Goal: Task Accomplishment & Management: Use online tool/utility

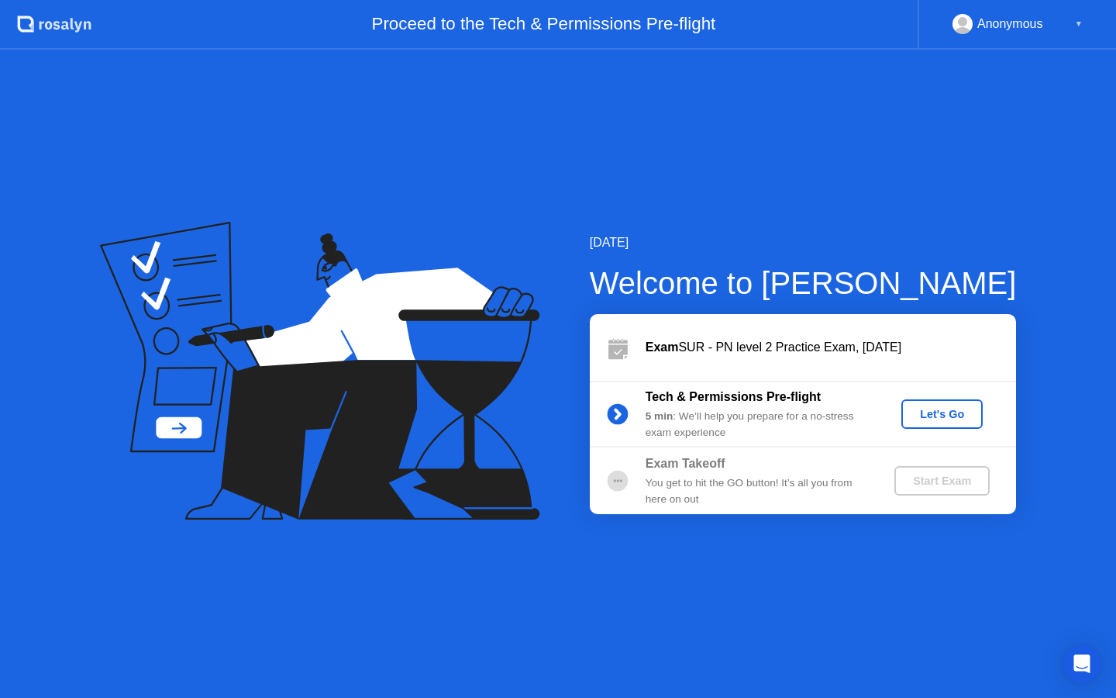
click at [916, 419] on div "Let's Go" at bounding box center [942, 414] width 69 height 12
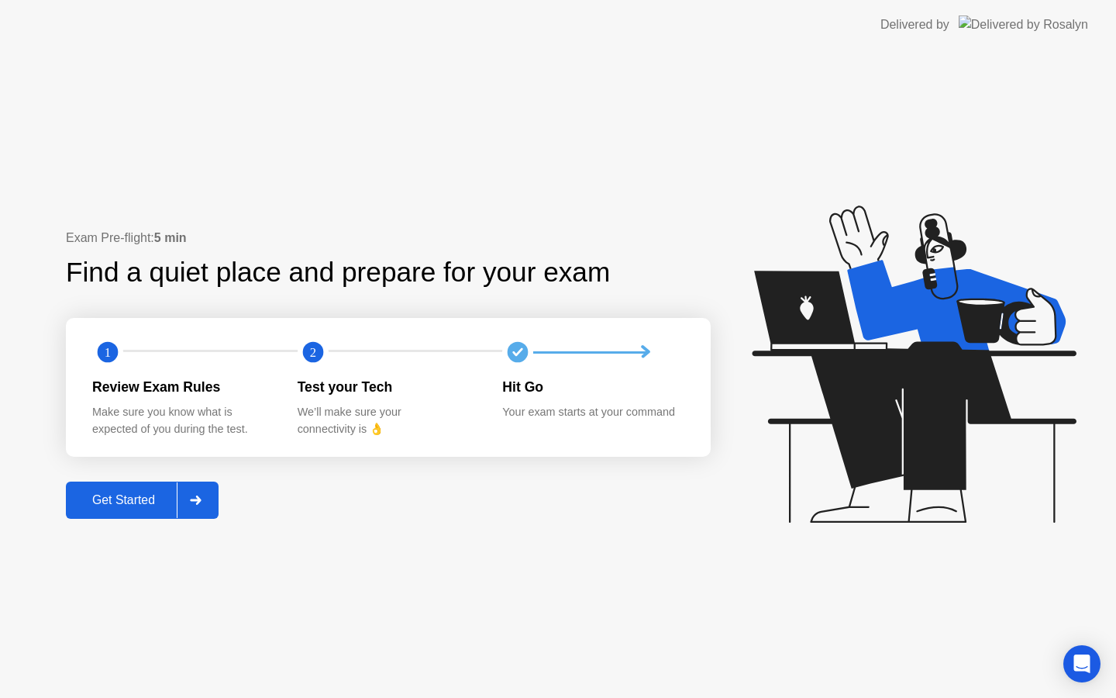
click at [145, 508] on button "Get Started" at bounding box center [142, 499] width 153 height 37
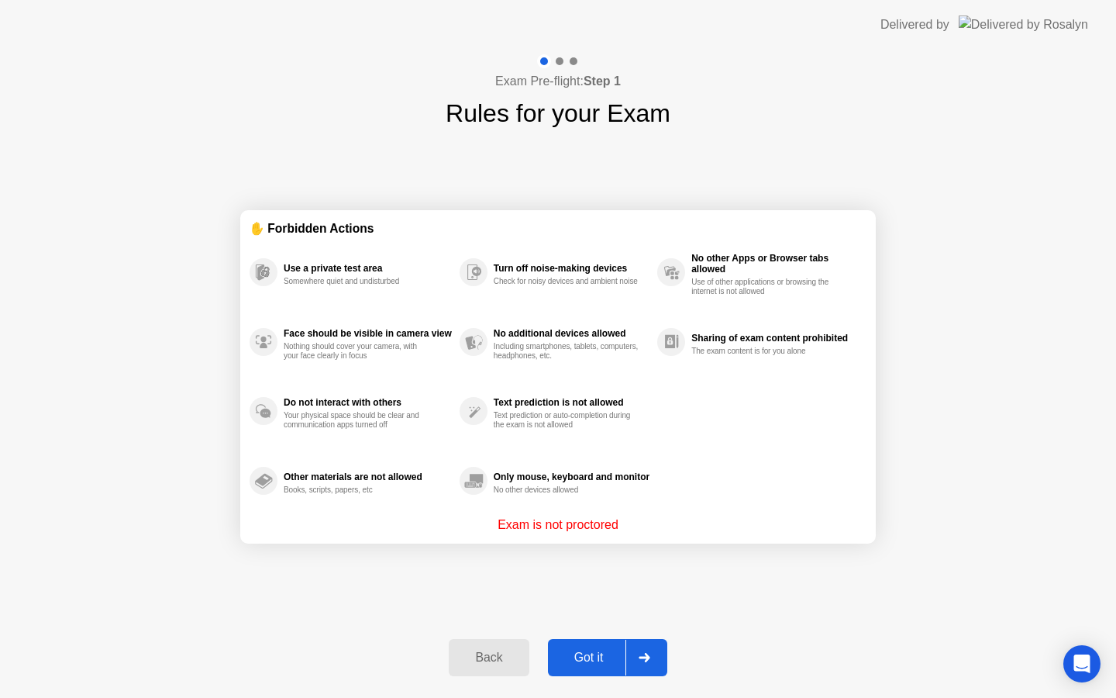
click at [598, 663] on div "Got it" at bounding box center [589, 657] width 73 height 14
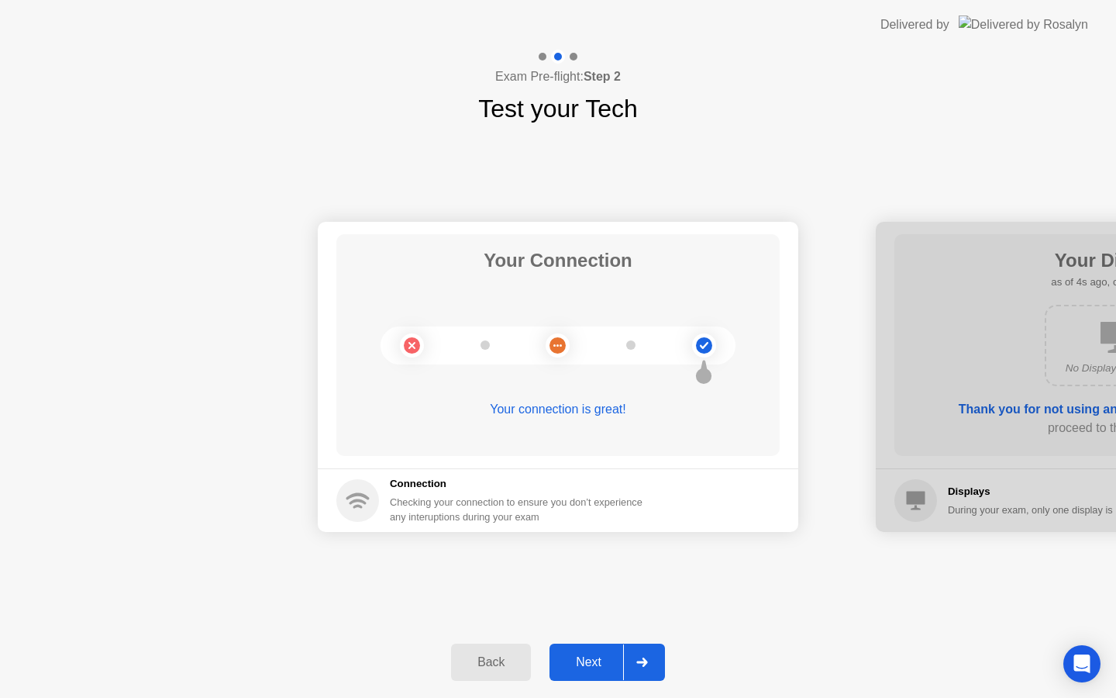
click at [477, 667] on div "Back" at bounding box center [491, 662] width 71 height 14
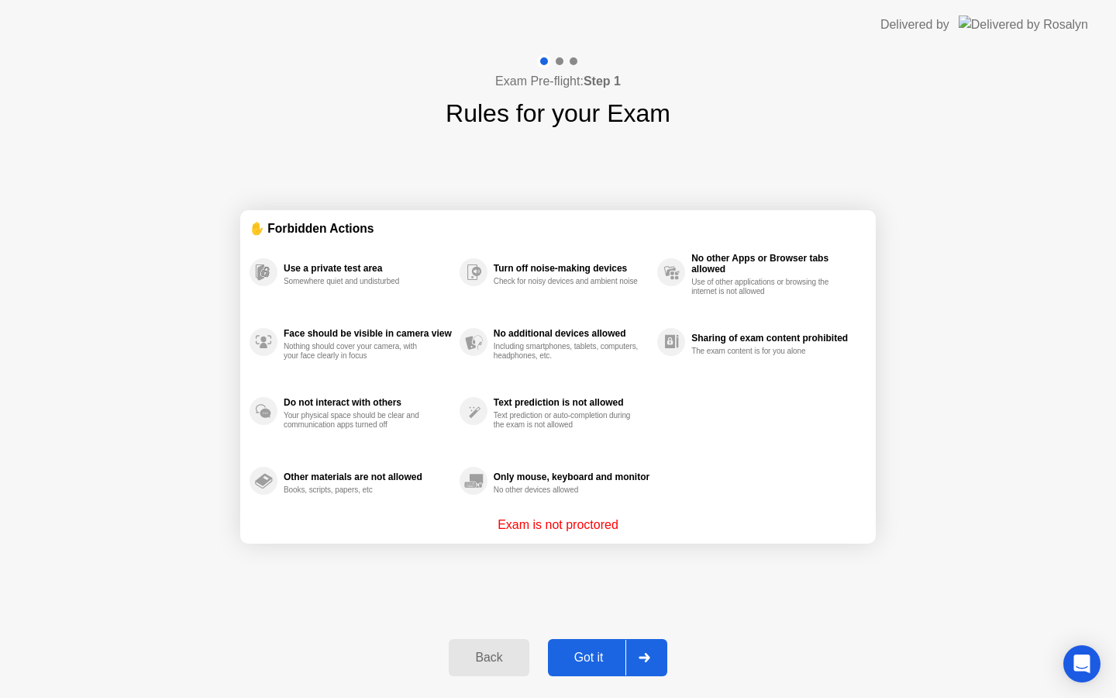
click at [601, 650] on div "Got it" at bounding box center [589, 657] width 73 height 14
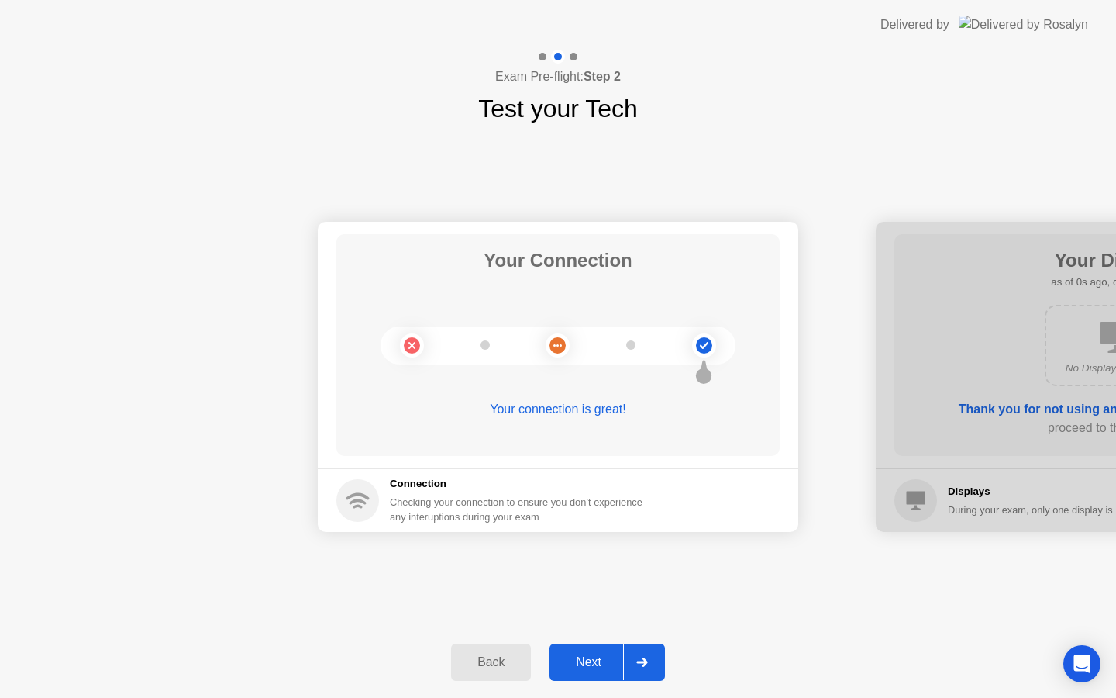
click at [591, 662] on div "Next" at bounding box center [588, 662] width 69 height 14
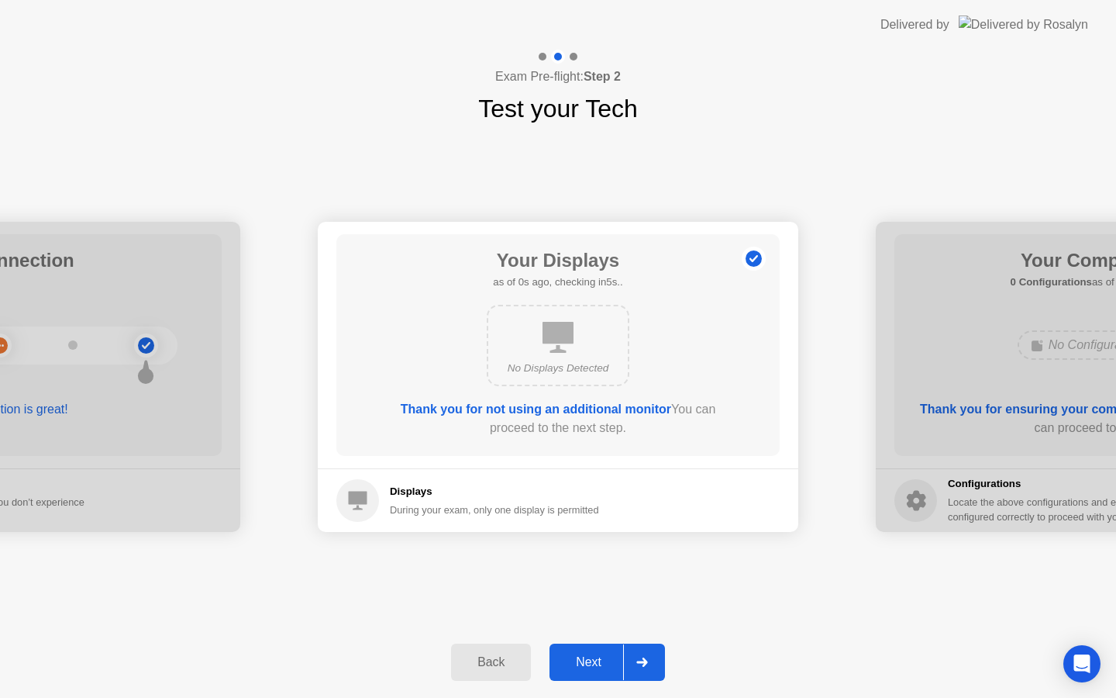
click at [591, 661] on div "Next" at bounding box center [588, 662] width 69 height 14
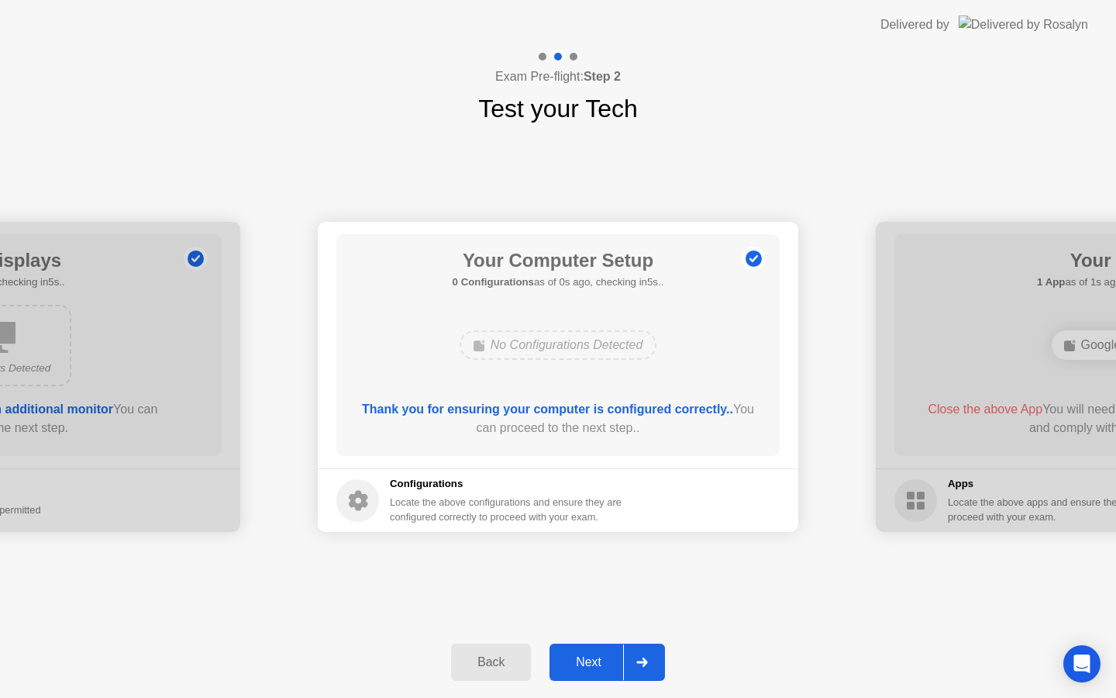
click at [591, 661] on div "Next" at bounding box center [588, 662] width 69 height 14
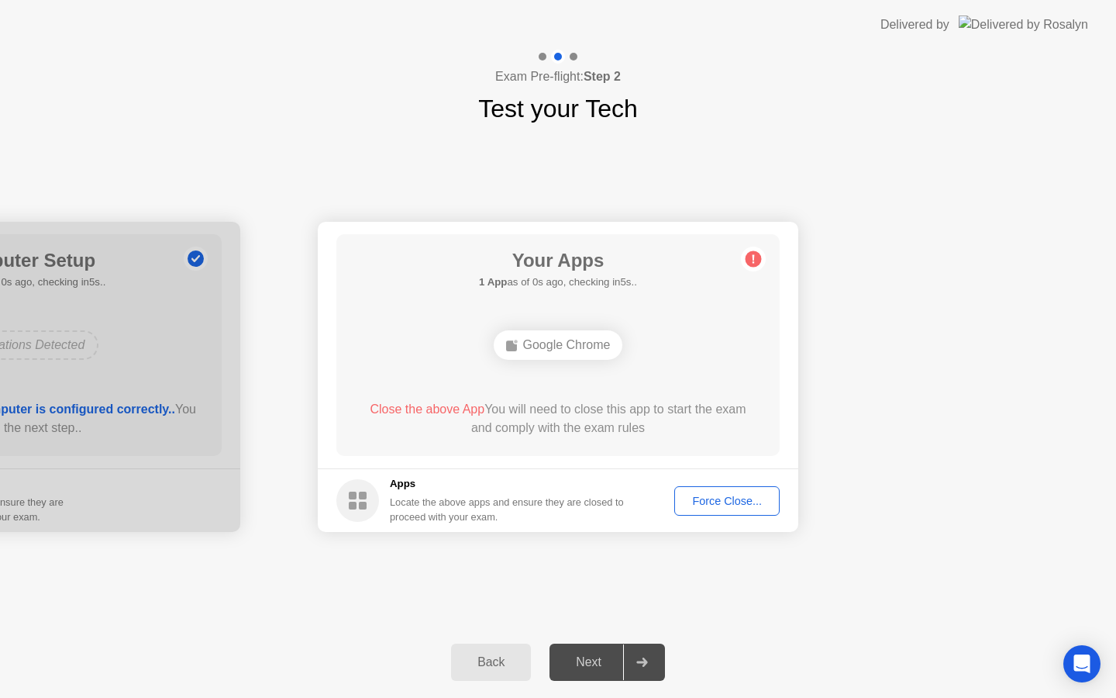
click at [591, 661] on div "Next" at bounding box center [588, 662] width 69 height 14
click at [647, 669] on div at bounding box center [641, 662] width 37 height 36
click at [732, 497] on div "Force Close..." at bounding box center [727, 500] width 95 height 12
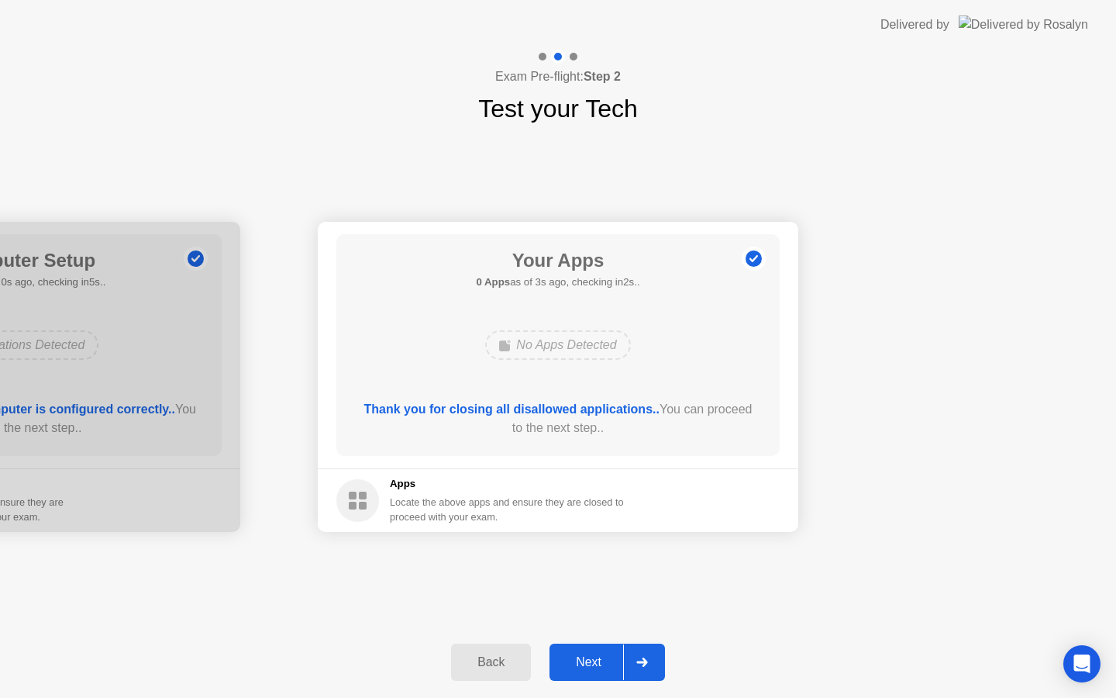
click at [596, 657] on div "Next" at bounding box center [588, 662] width 69 height 14
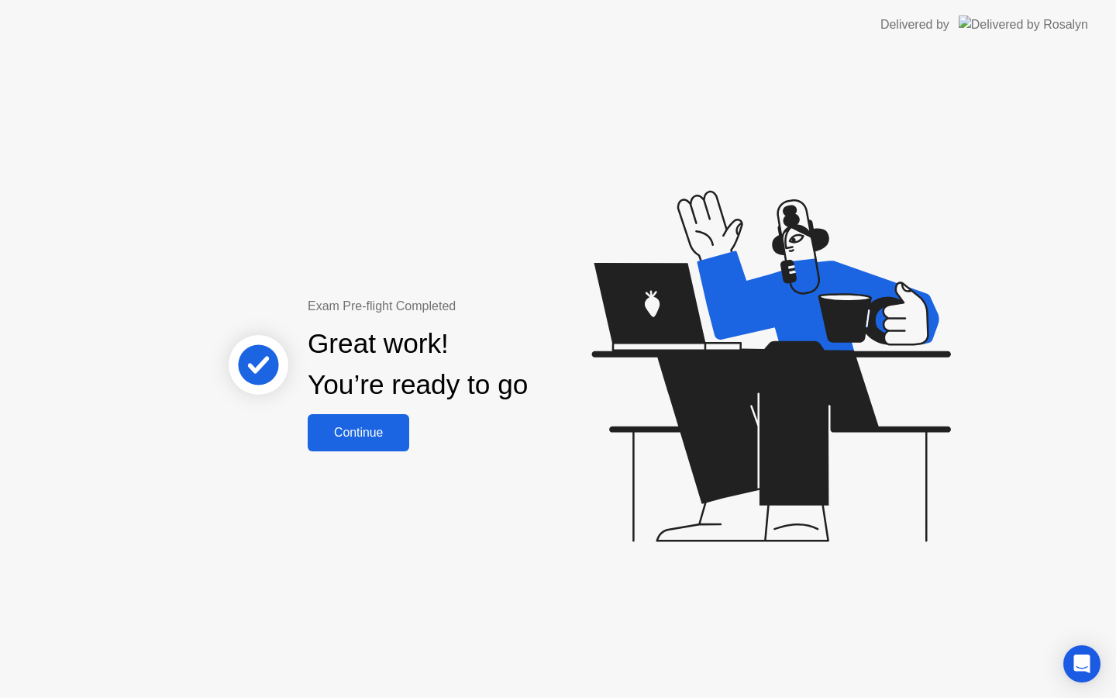
click at [334, 429] on div "Continue" at bounding box center [358, 433] width 92 height 14
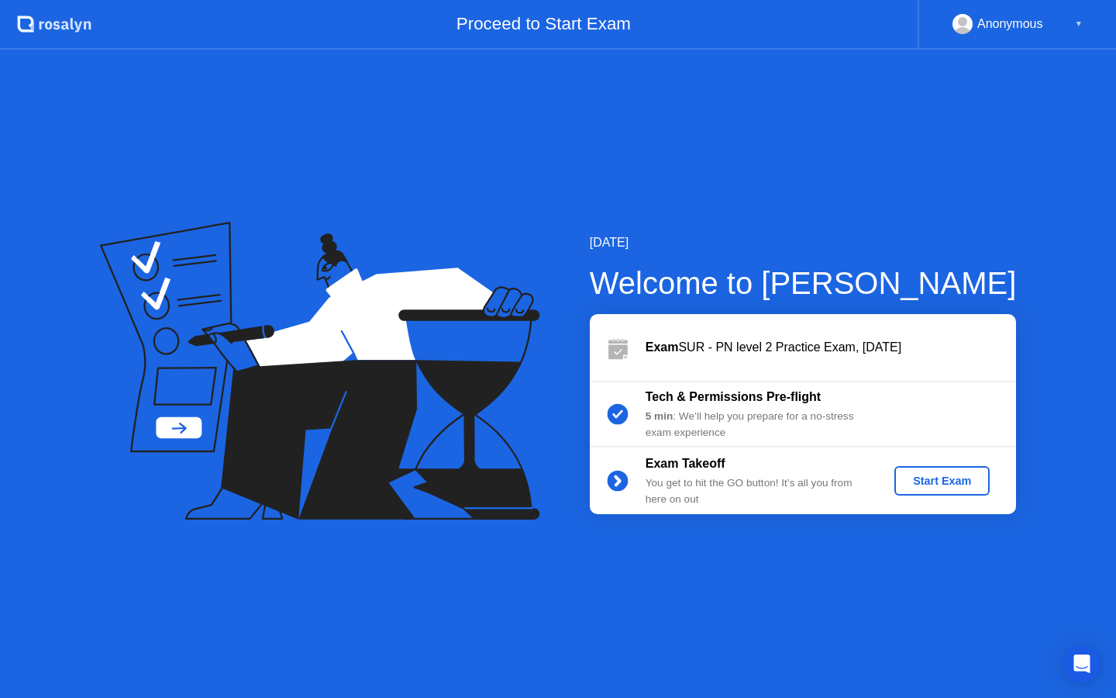
click at [937, 484] on div "Start Exam" at bounding box center [942, 480] width 83 height 12
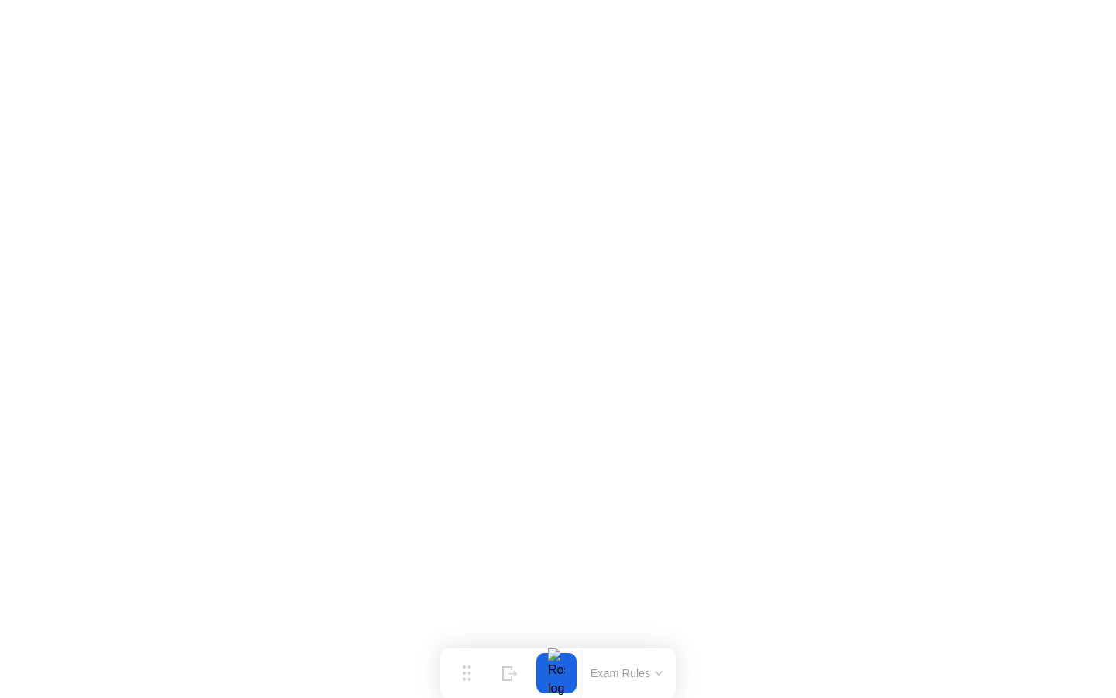
click at [620, 672] on button "Exam Rules" at bounding box center [627, 673] width 82 height 14
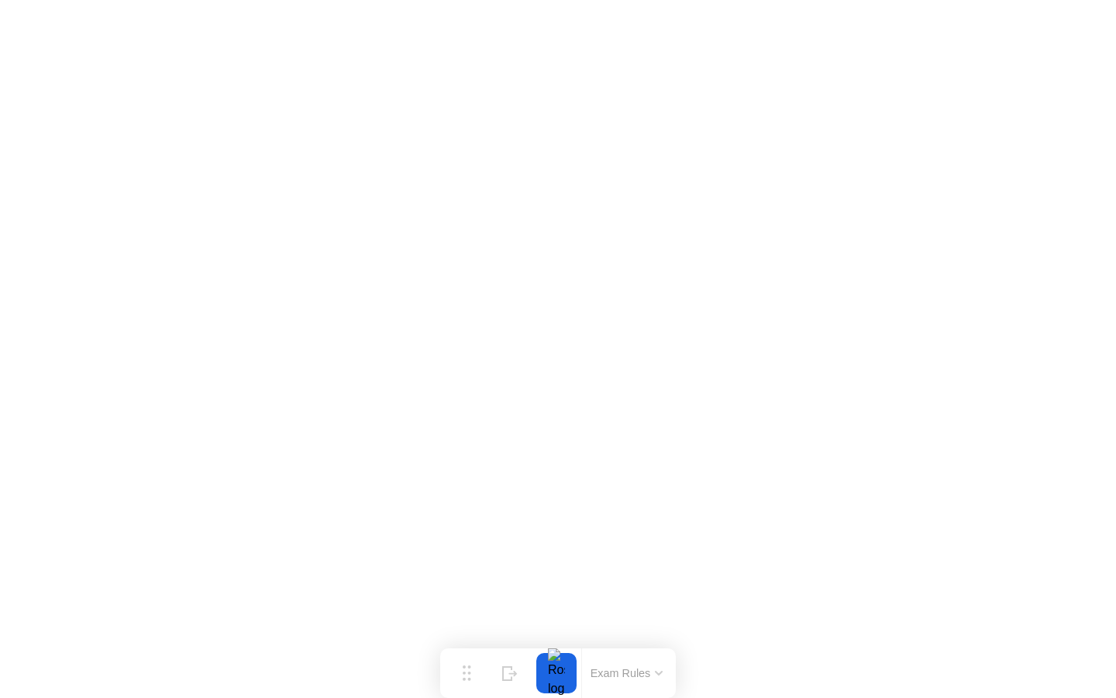
click at [556, 671] on div at bounding box center [556, 673] width 33 height 40
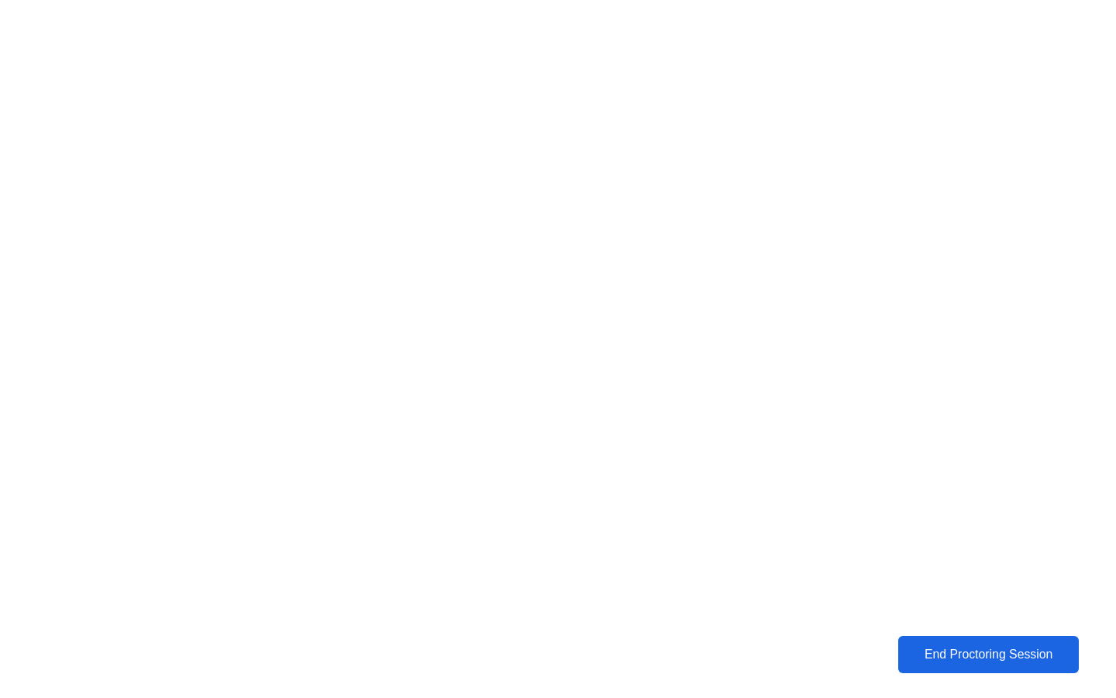
click at [1010, 656] on div "End Proctoring Session" at bounding box center [988, 654] width 172 height 14
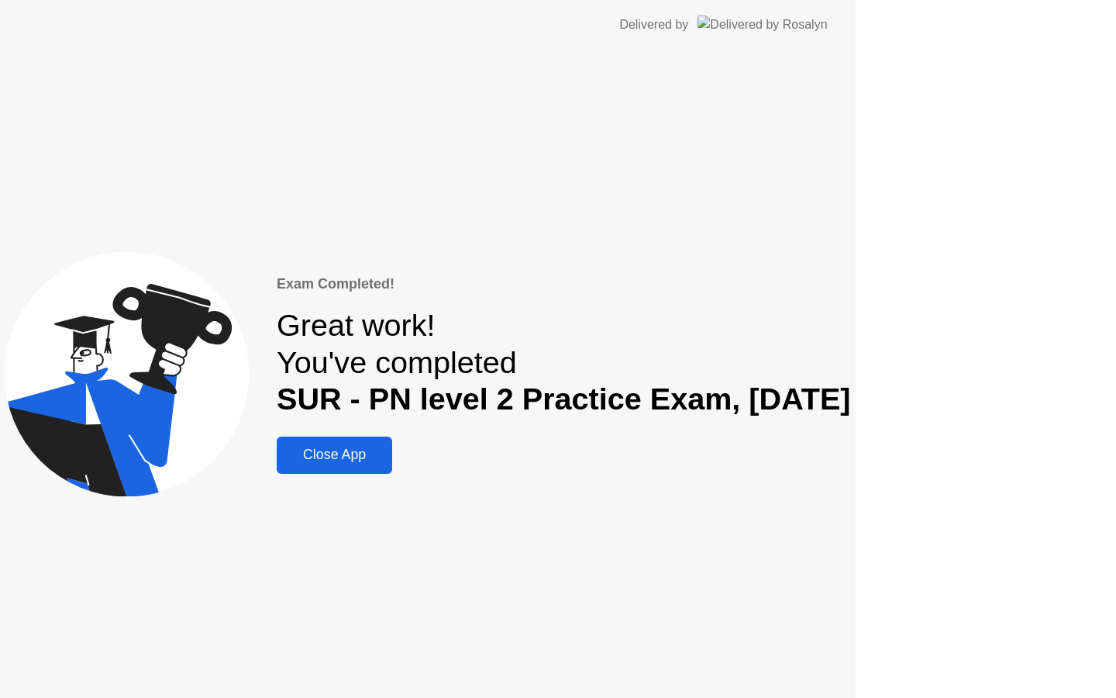
click at [856, 656] on div "Exam Completed! Great work! You've completed SUR - PN level 2 Practice Exam, [D…" at bounding box center [428, 374] width 856 height 648
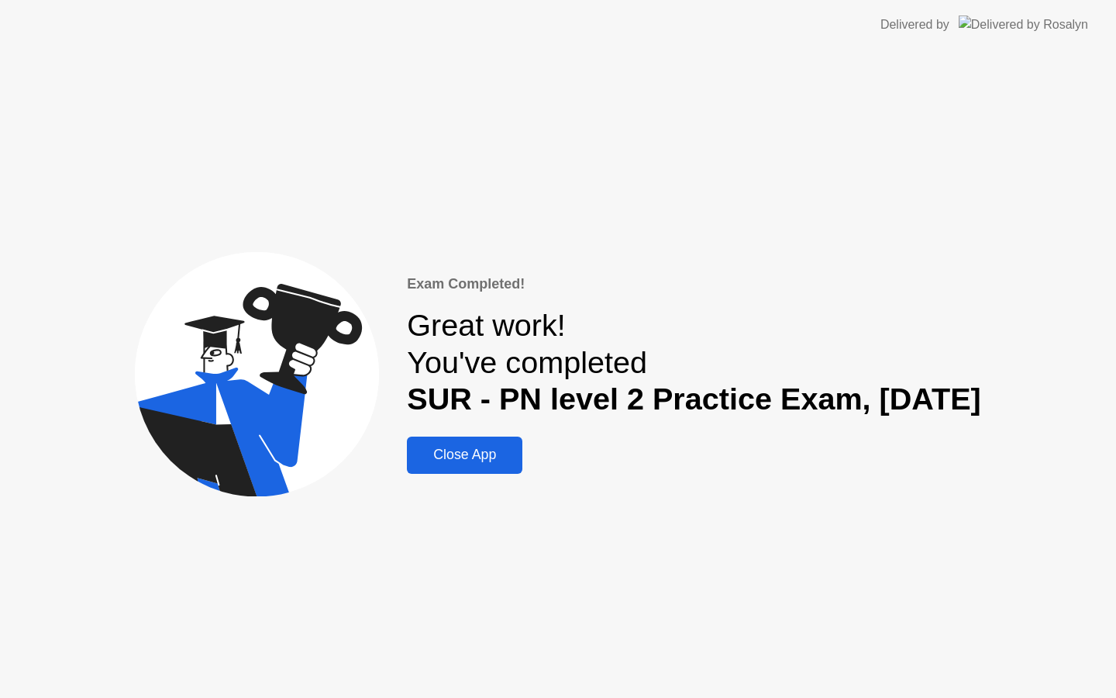
click at [436, 459] on div "Close App" at bounding box center [465, 454] width 106 height 16
